Goal: Information Seeking & Learning: Understand process/instructions

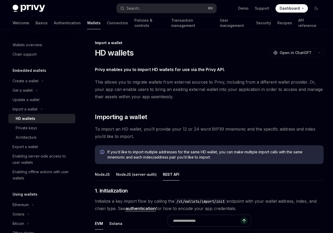
scroll to position [134, 0]
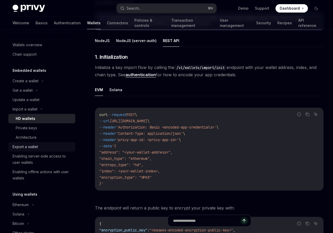
click at [28, 146] on div "Export a wallet" at bounding box center [25, 147] width 25 height 6
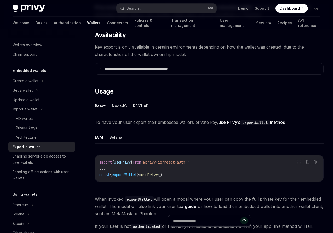
scroll to position [62, 0]
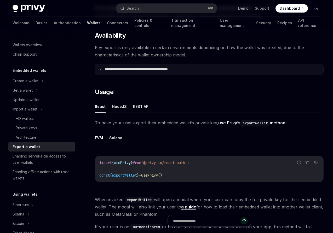
click at [101, 69] on icon at bounding box center [100, 69] width 3 height 3
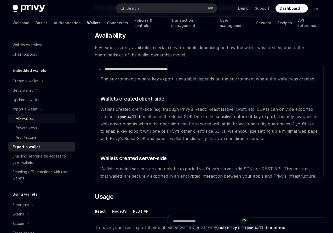
click at [24, 119] on div "HD wallets" at bounding box center [25, 119] width 18 height 6
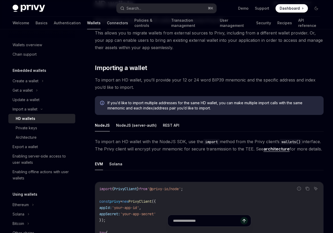
click at [107, 24] on link "Connectors" at bounding box center [117, 23] width 21 height 13
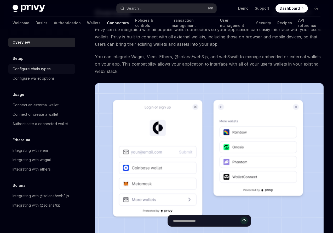
scroll to position [33, 0]
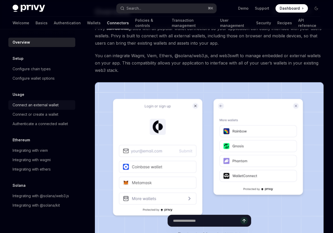
click at [29, 105] on div "Connect an external wallet" at bounding box center [36, 105] width 46 height 6
type textarea "*"
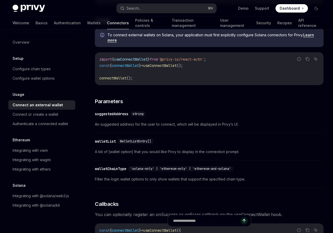
scroll to position [158, 0]
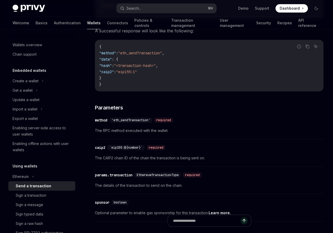
scroll to position [256, 0]
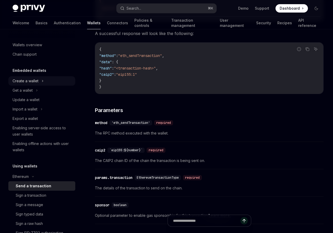
click at [25, 82] on div "Create a wallet" at bounding box center [26, 81] width 26 height 6
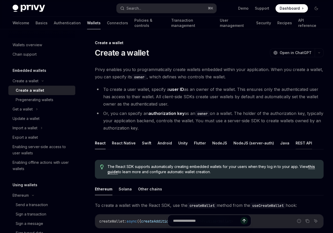
click at [301, 142] on button "REST API" at bounding box center [304, 143] width 16 height 12
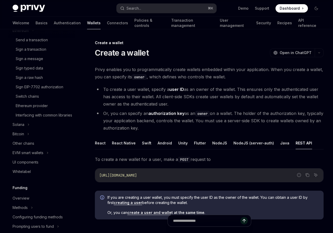
scroll to position [166, 0]
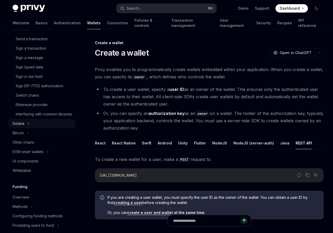
click at [20, 127] on div "Solana" at bounding box center [19, 124] width 12 height 6
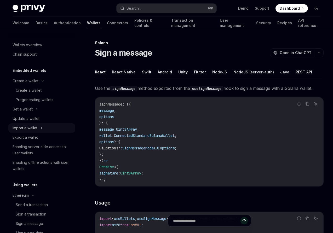
click at [25, 129] on div "Import a wallet" at bounding box center [25, 128] width 25 height 6
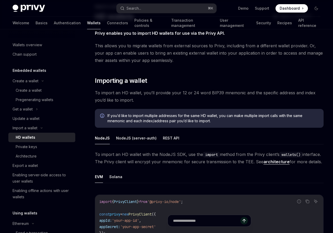
scroll to position [47, 0]
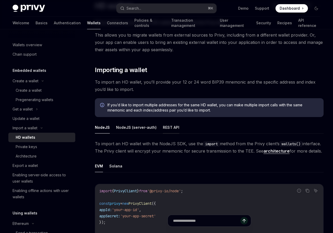
click at [169, 128] on button "REST API" at bounding box center [171, 127] width 16 height 12
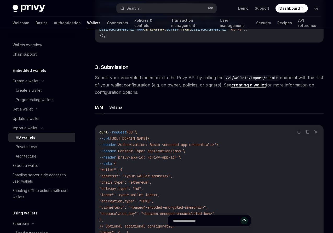
scroll to position [768, 0]
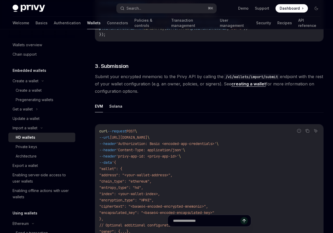
click at [152, 78] on span "Submit your encrypted mnemonic to the Privy API by calling the /v1/wallets/impo…" at bounding box center [209, 84] width 229 height 22
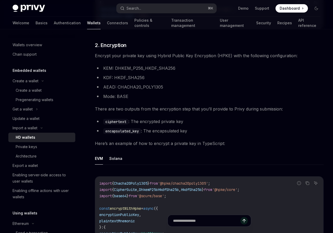
scroll to position [353, 0]
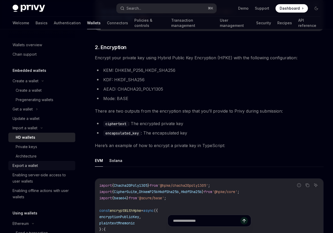
click at [22, 166] on div "Export a wallet" at bounding box center [25, 166] width 25 height 6
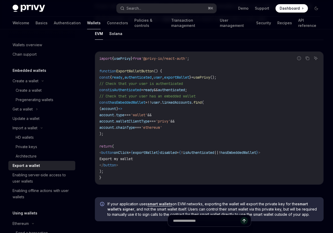
scroll to position [180, 0]
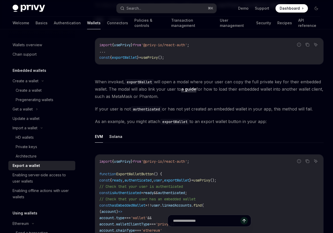
click at [186, 89] on link "a guide" at bounding box center [188, 89] width 15 height 5
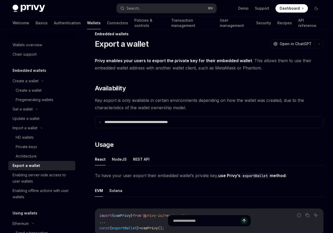
scroll to position [8, 0]
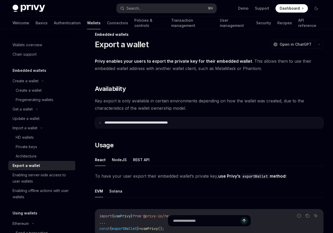
click at [101, 119] on summary "**********" at bounding box center [209, 122] width 228 height 11
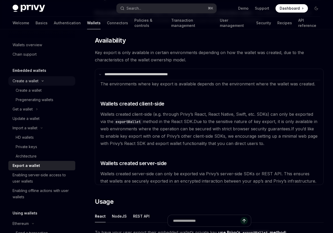
scroll to position [57, 0]
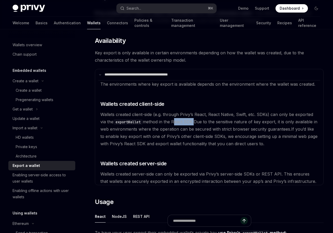
drag, startPoint x: 176, startPoint y: 122, endPoint x: 195, endPoint y: 122, distance: 19.9
click at [195, 122] on span "Wallets created client-side (e.g. through Privy’s React, React Native, Swift, e…" at bounding box center [206, 118] width 213 height 13
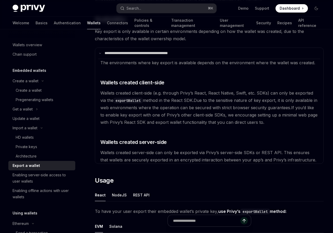
scroll to position [83, 0]
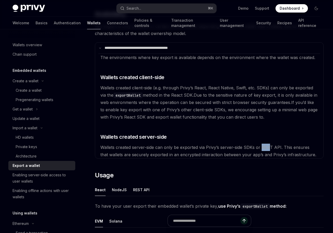
drag, startPoint x: 261, startPoint y: 148, endPoint x: 270, endPoint y: 148, distance: 9.4
click at [270, 148] on span "Wallets created server-side can only be exported via Privy’s server-side SDKs o…" at bounding box center [208, 151] width 216 height 13
click at [267, 148] on span "Wallets created server-side can only be exported via Privy’s server-side SDKs o…" at bounding box center [208, 151] width 216 height 13
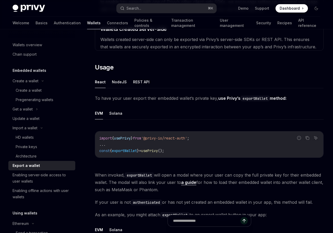
scroll to position [190, 0]
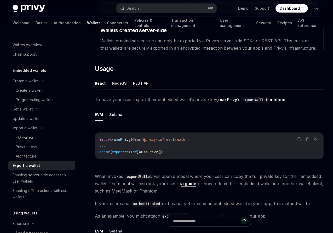
click at [142, 81] on button "REST API" at bounding box center [141, 83] width 16 height 12
type textarea "*"
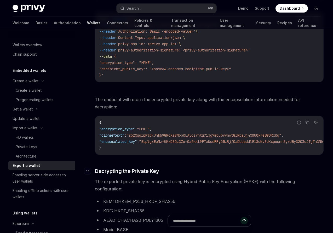
scroll to position [341, 0]
click at [164, 100] on span "The endpoint will return the encrypted private key along with the encapsulation…" at bounding box center [209, 103] width 229 height 15
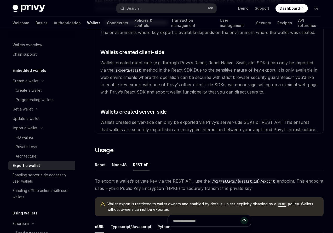
scroll to position [105, 0]
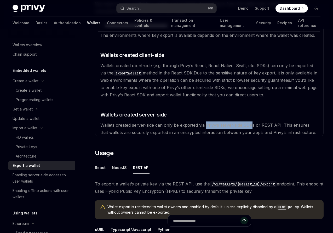
drag, startPoint x: 206, startPoint y: 125, endPoint x: 252, endPoint y: 125, distance: 46.6
click at [252, 125] on span "Wallets created server-side can only be exported via Privy’s server-side SDKs o…" at bounding box center [208, 129] width 216 height 13
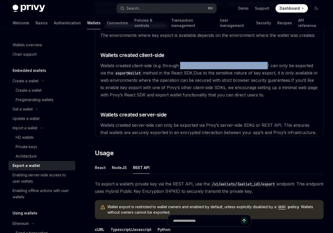
drag, startPoint x: 181, startPoint y: 65, endPoint x: 266, endPoint y: 66, distance: 85.0
click at [266, 66] on span "Wallets created client-side (e.g. through Privy’s React, React Native, Swift, e…" at bounding box center [206, 69] width 213 height 13
click at [259, 66] on span "Wallets created client-side (e.g. through Privy’s React, React Native, Swift, e…" at bounding box center [206, 69] width 213 height 13
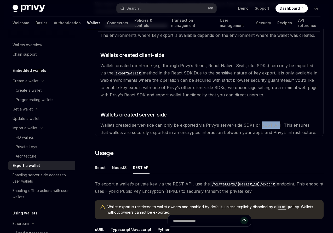
drag, startPoint x: 261, startPoint y: 125, endPoint x: 278, endPoint y: 125, distance: 16.5
click at [278, 125] on span "Wallets created server-side can only be exported via Privy’s server-side SDKs o…" at bounding box center [208, 129] width 216 height 13
click at [232, 126] on span "Wallets created server-side can only be exported via Privy’s server-side SDKs o…" at bounding box center [208, 129] width 216 height 13
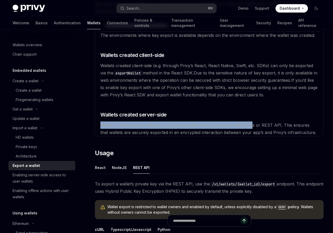
drag, startPoint x: 100, startPoint y: 125, endPoint x: 253, endPoint y: 124, distance: 153.1
click at [253, 124] on span "Wallets created server-side can only be exported via Privy’s server-side SDKs o…" at bounding box center [208, 129] width 216 height 13
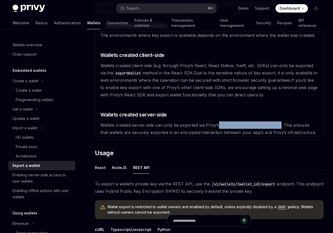
drag, startPoint x: 279, startPoint y: 126, endPoint x: 219, endPoint y: 127, distance: 60.2
click at [219, 127] on span "Wallets created server-side can only be exported via Privy’s server-side SDKs o…" at bounding box center [208, 129] width 216 height 13
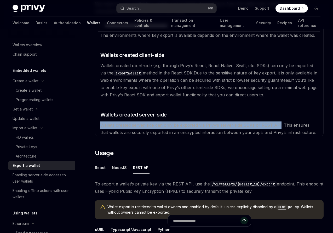
click at [101, 125] on span "Wallets created server-side can only be exported via Privy’s server-side SDKs o…" at bounding box center [208, 129] width 216 height 13
click at [125, 128] on available\ "The environments where key export is available depends on the environment where…" at bounding box center [209, 83] width 222 height 105
click at [143, 127] on span "Wallets created server-side can only be exported via Privy’s server-side SDKs o…" at bounding box center [208, 129] width 216 height 13
drag, startPoint x: 101, startPoint y: 125, endPoint x: 276, endPoint y: 126, distance: 174.5
click at [276, 126] on span "Wallets created server-side can only be exported via Privy’s server-side SDKs o…" at bounding box center [208, 129] width 216 height 13
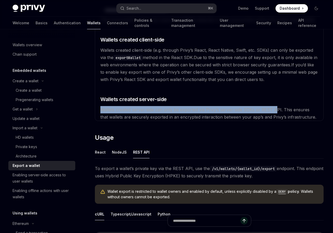
scroll to position [121, 0]
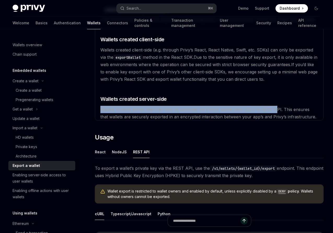
click at [177, 110] on span "Wallets created server-side can only be exported via Privy’s server-side SDKs o…" at bounding box center [208, 113] width 216 height 13
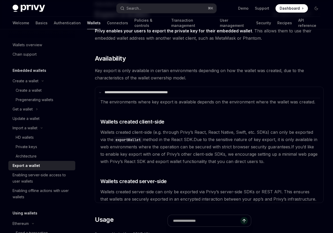
scroll to position [0, 0]
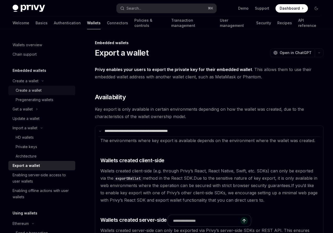
click at [27, 89] on div "Create a wallet" at bounding box center [29, 90] width 26 height 6
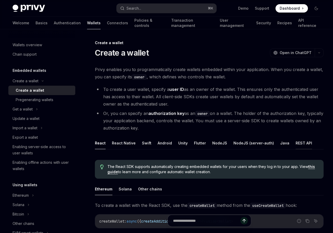
click at [298, 144] on button "REST API" at bounding box center [304, 143] width 16 height 12
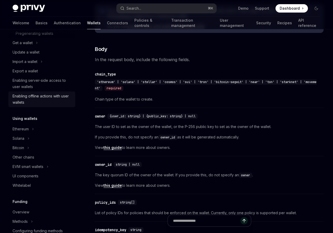
scroll to position [68, 0]
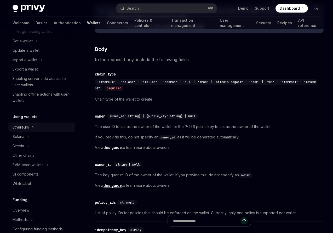
click at [30, 127] on div "Ethereum" at bounding box center [41, 127] width 67 height 9
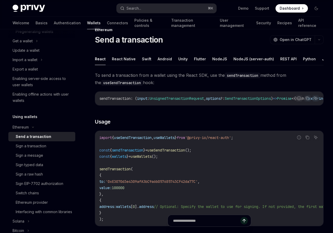
scroll to position [26, 0]
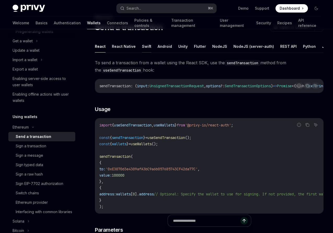
click at [147, 48] on button "Swift" at bounding box center [146, 46] width 9 height 12
type textarea "*"
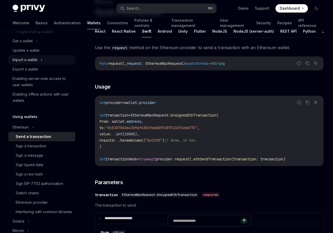
scroll to position [62, 0]
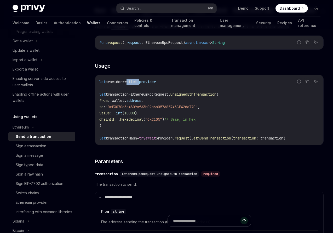
drag, startPoint x: 133, startPoint y: 82, endPoint x: 145, endPoint y: 83, distance: 12.0
click at [139, 83] on span "wallet." at bounding box center [132, 82] width 15 height 5
click at [156, 82] on span "provider" at bounding box center [147, 82] width 17 height 5
click at [139, 94] on span "EthereumRpcRequest." at bounding box center [151, 94] width 40 height 5
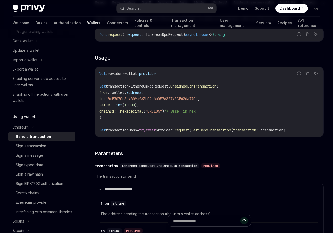
scroll to position [84, 0]
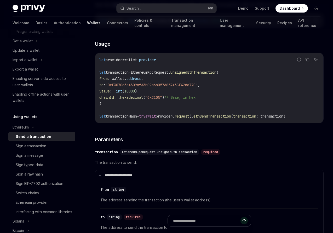
click at [308, 116] on code "let provider = wallet. provider let transaction = EthereumRpcRequest. UnsignedE…" at bounding box center [209, 88] width 220 height 63
click at [309, 117] on code "let provider = wallet. provider let transaction = EthereumRpcRequest. UnsignedE…" at bounding box center [209, 88] width 220 height 63
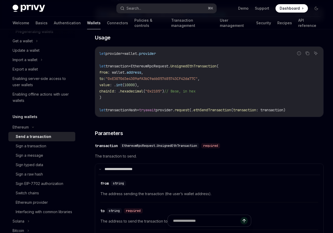
scroll to position [90, 0]
